Goal: Information Seeking & Learning: Learn about a topic

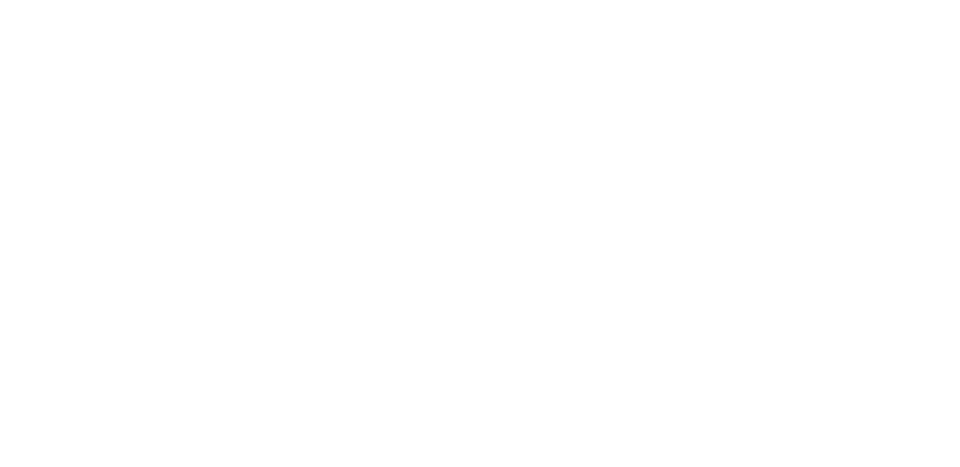
scroll to position [221, 0]
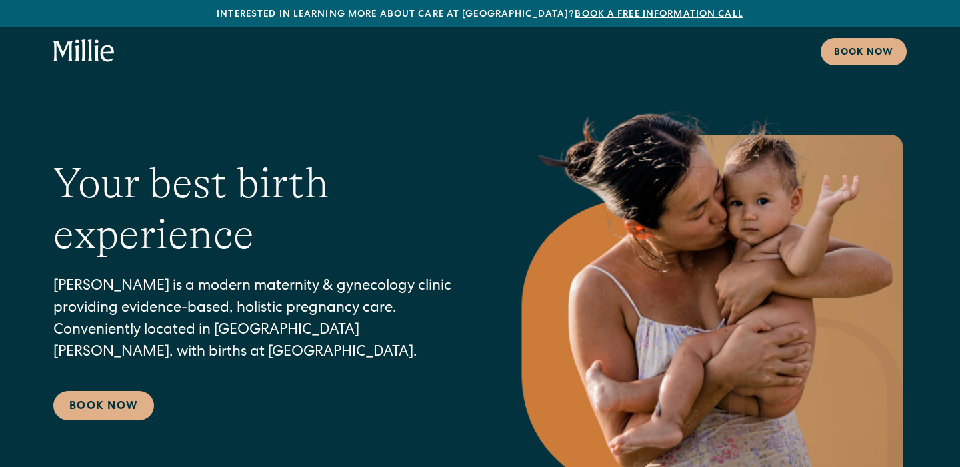
click at [68, 53] on icon "home" at bounding box center [83, 51] width 61 height 24
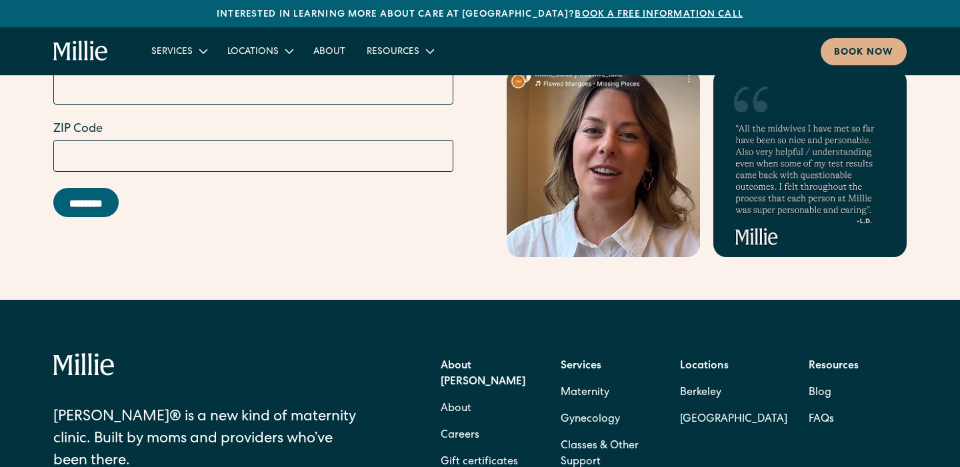
scroll to position [5525, 0]
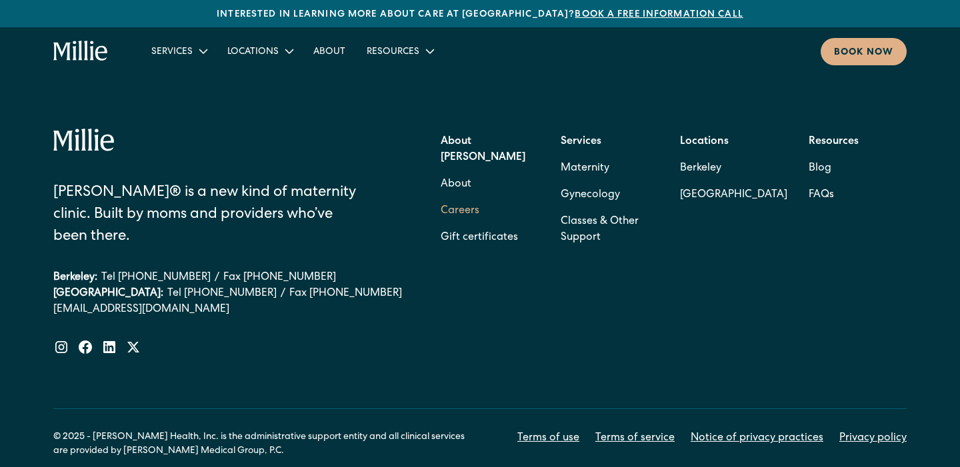
click at [455, 198] on link "Careers" at bounding box center [460, 211] width 39 height 27
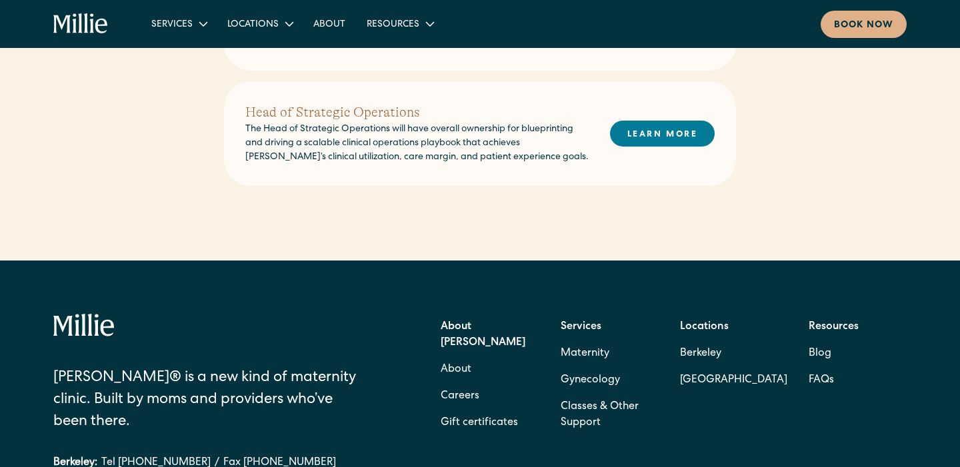
scroll to position [729, 0]
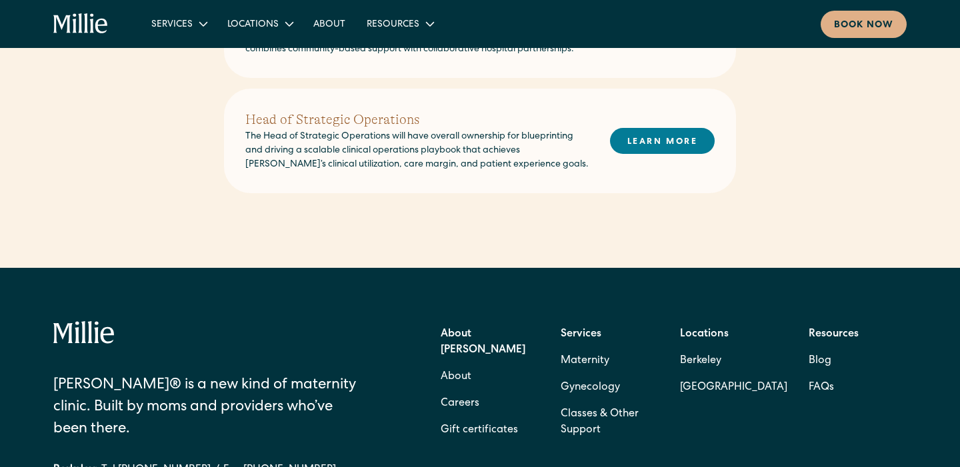
click at [440, 137] on p "The Head of Strategic Operations will have overall ownership for blueprinting a…" at bounding box center [416, 151] width 343 height 42
click at [315, 110] on h2 "Head of Strategic Operations" at bounding box center [416, 120] width 343 height 20
click at [639, 128] on link "LEARN MORE" at bounding box center [662, 141] width 105 height 26
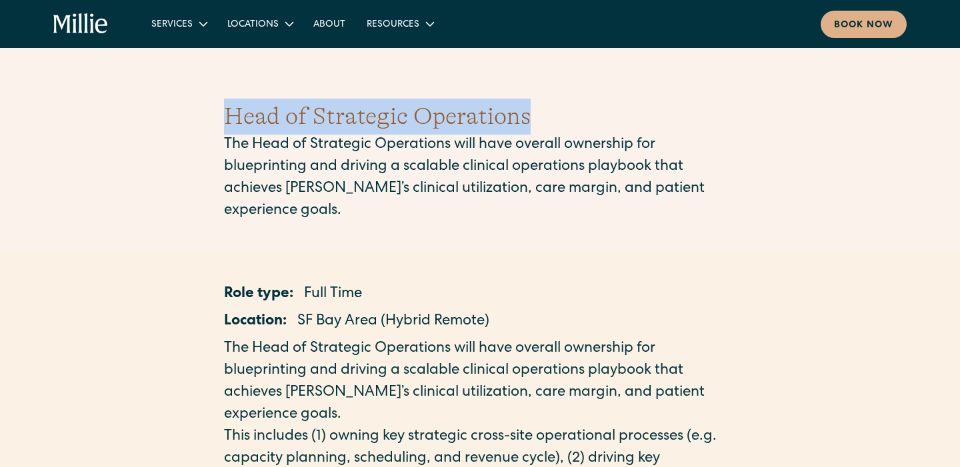
drag, startPoint x: 559, startPoint y: 107, endPoint x: 223, endPoint y: 117, distance: 336.9
click at [223, 117] on div "Head of Strategic Operations The Head of Strategic Operations will have overall…" at bounding box center [480, 161] width 960 height 188
copy h1 "Head of Strategic Operations"
click at [339, 18] on link "About" at bounding box center [329, 24] width 53 height 22
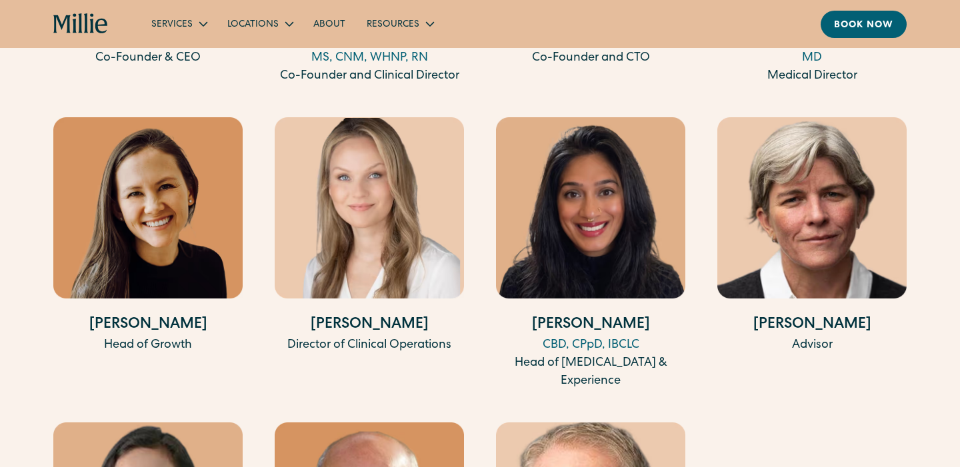
scroll to position [2809, 0]
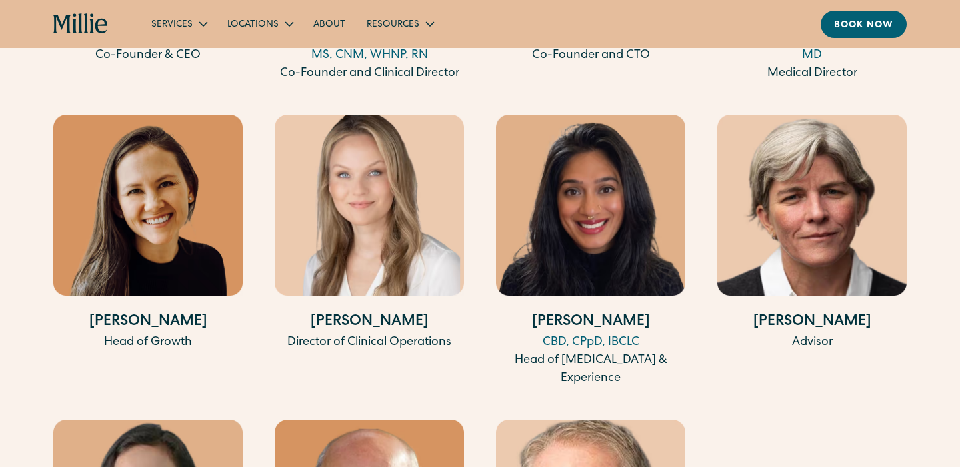
click at [600, 312] on h4 "[PERSON_NAME]" at bounding box center [590, 323] width 189 height 22
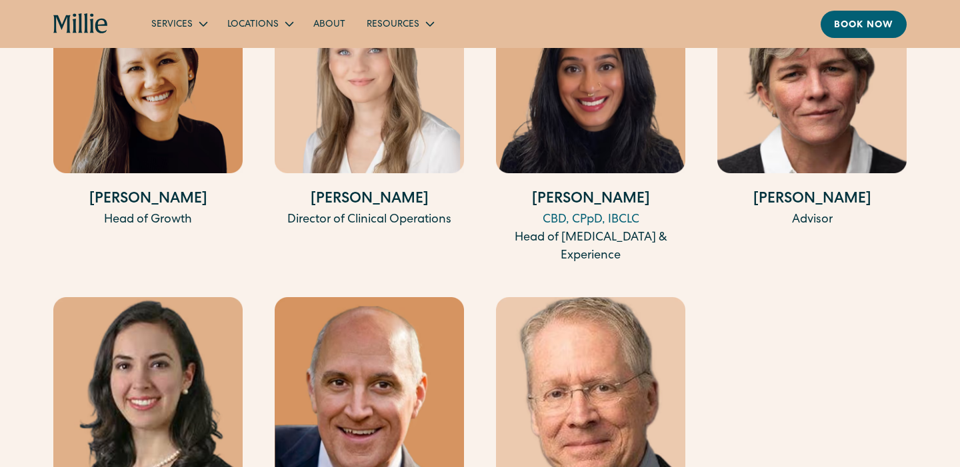
scroll to position [2931, 0]
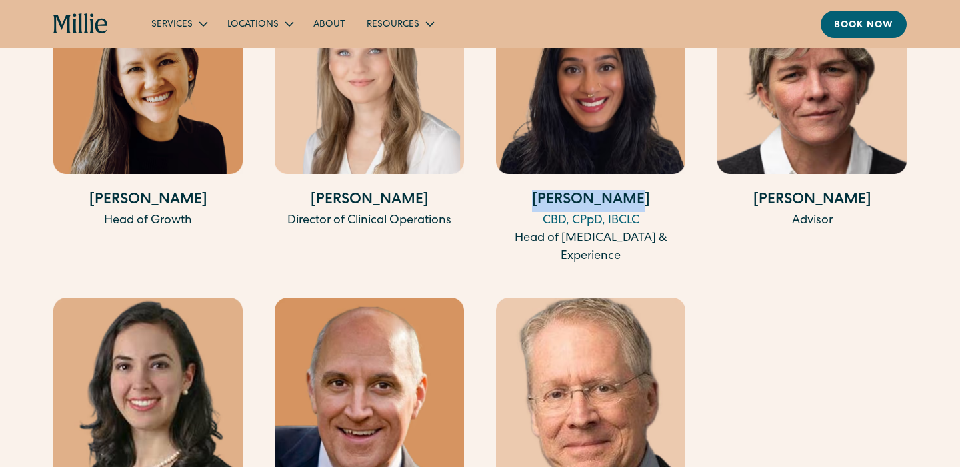
drag, startPoint x: 636, startPoint y: 182, endPoint x: 551, endPoint y: 188, distance: 85.6
click at [551, 190] on h4 "[PERSON_NAME]" at bounding box center [590, 201] width 189 height 22
copy h4 "[PERSON_NAME]"
